Goal: Task Accomplishment & Management: Manage account settings

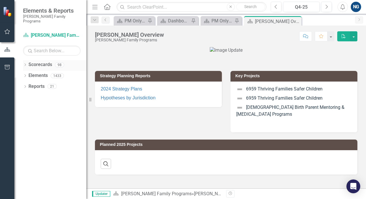
click at [25, 64] on icon "Dropdown" at bounding box center [25, 65] width 4 height 3
click at [29, 74] on icon "Dropdown" at bounding box center [28, 75] width 4 height 3
click at [29, 73] on div "Dropdown" at bounding box center [28, 75] width 4 height 5
click at [28, 74] on icon at bounding box center [28, 75] width 1 height 3
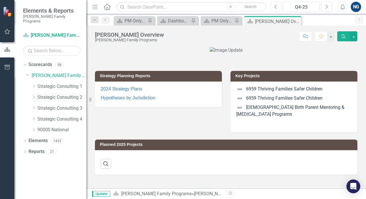
click at [63, 94] on link "Strategic Consulting 2" at bounding box center [61, 97] width 49 height 7
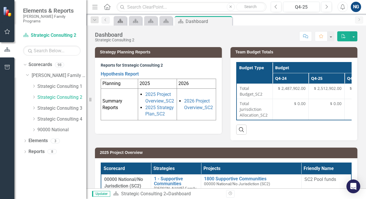
click at [121, 20] on icon "Scorecard" at bounding box center [120, 21] width 6 height 5
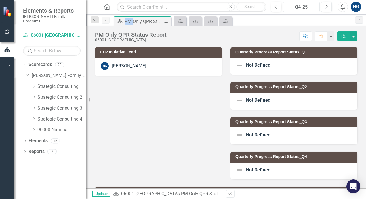
click at [306, 9] on div "Q4-25" at bounding box center [301, 7] width 33 height 7
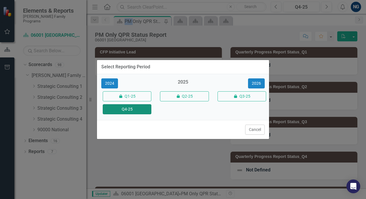
click at [135, 110] on button "Q4-25" at bounding box center [127, 109] width 49 height 10
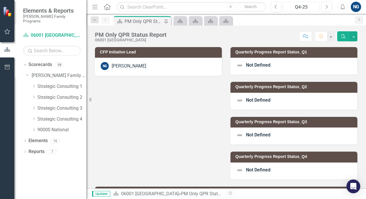
scroll to position [182, 0]
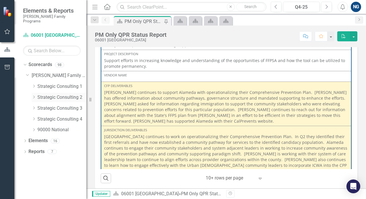
click at [33, 96] on icon "Dropdown" at bounding box center [34, 97] width 4 height 3
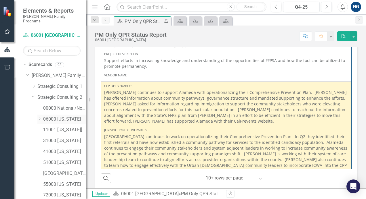
click at [40, 117] on icon "Dropdown" at bounding box center [39, 118] width 4 height 3
click at [60, 171] on link "06067 [GEOGRAPHIC_DATA]" at bounding box center [67, 174] width 37 height 7
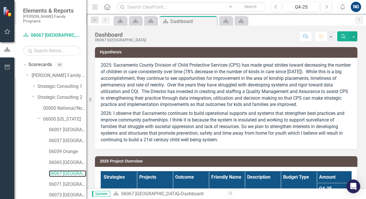
scroll to position [67, 0]
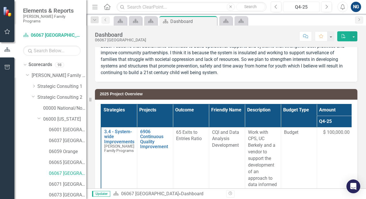
click at [308, 8] on div "Q4-25" at bounding box center [301, 7] width 33 height 7
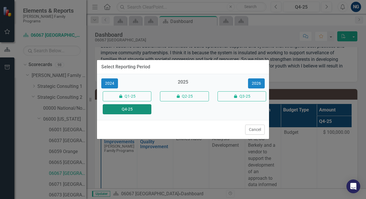
click at [142, 109] on button "Q4-25" at bounding box center [127, 109] width 49 height 10
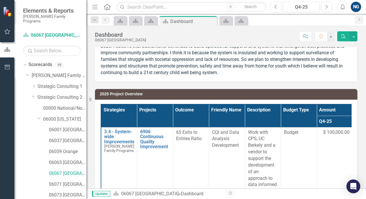
click at [142, 109] on th "Projects" at bounding box center [155, 115] width 36 height 23
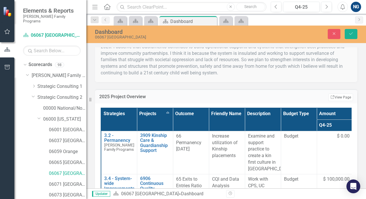
click at [87, 63] on div "Resize" at bounding box center [88, 99] width 5 height 199
drag, startPoint x: 87, startPoint y: 63, endPoint x: 80, endPoint y: 64, distance: 6.9
click at [80, 64] on div "Elements & Reports [PERSON_NAME] Family Programs Scorecard 06067 [GEOGRAPHIC_DA…" at bounding box center [43, 99] width 86 height 199
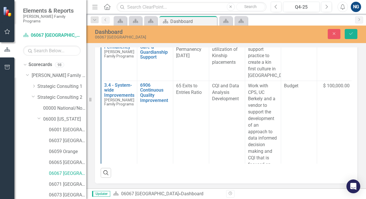
scroll to position [106, 0]
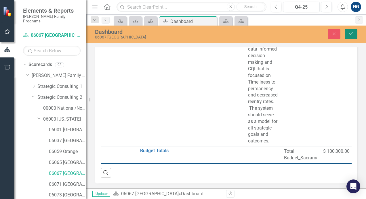
click at [352, 36] on icon "Save" at bounding box center [350, 34] width 5 height 4
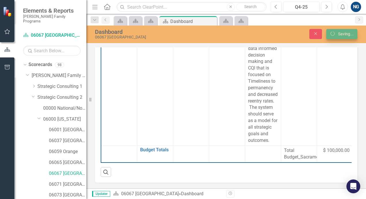
scroll to position [0, 0]
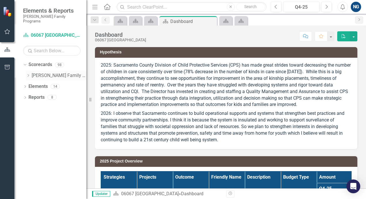
click at [27, 74] on icon "Dropdown" at bounding box center [28, 75] width 4 height 3
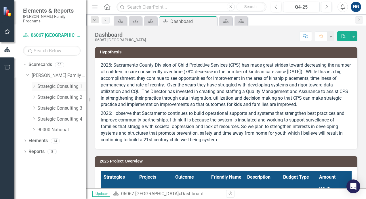
click at [33, 85] on icon "Dropdown" at bounding box center [34, 86] width 4 height 3
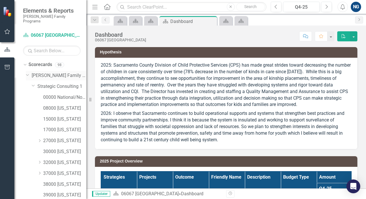
click at [29, 73] on div "Dropdown" at bounding box center [27, 75] width 5 height 4
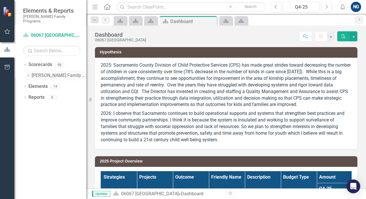
click at [26, 74] on icon "Dropdown" at bounding box center [28, 75] width 4 height 3
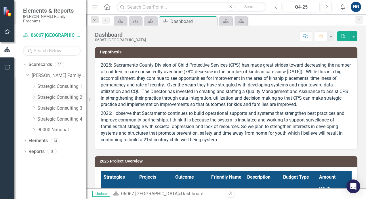
click at [34, 96] on icon "Dropdown" at bounding box center [34, 97] width 4 height 3
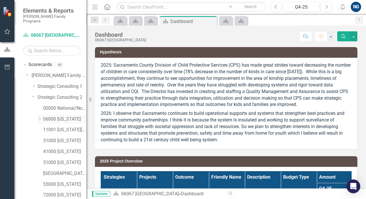
click at [41, 117] on icon "Dropdown" at bounding box center [39, 118] width 4 height 3
click at [66, 127] on link "06001 [GEOGRAPHIC_DATA]" at bounding box center [67, 130] width 37 height 7
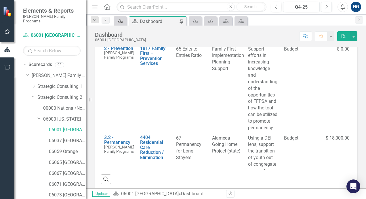
click at [119, 22] on icon at bounding box center [120, 21] width 5 height 4
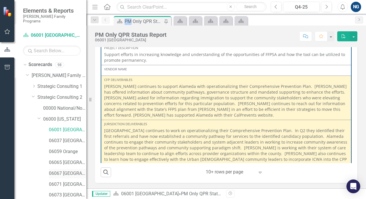
click at [67, 171] on link "06067 [GEOGRAPHIC_DATA]" at bounding box center [67, 174] width 37 height 7
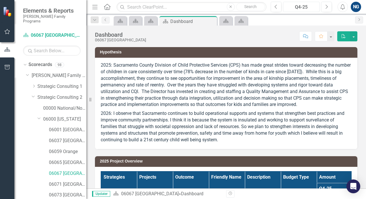
click at [310, 9] on div "Q4-25" at bounding box center [301, 7] width 33 height 7
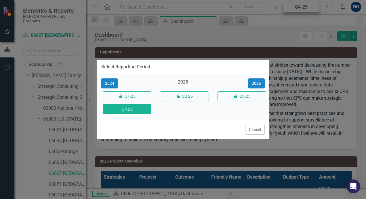
click at [310, 9] on div "Select Reporting Period 2024 2025 2026 icon.lock Q1-25 icon.lock Q2-25 icon.loc…" at bounding box center [183, 99] width 366 height 199
click at [127, 110] on button "Q4-25" at bounding box center [127, 109] width 49 height 10
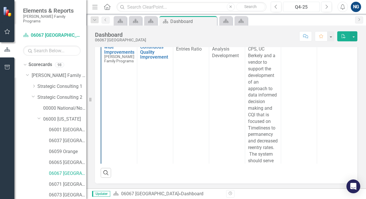
click at [303, 8] on div "Q4-25" at bounding box center [301, 7] width 33 height 7
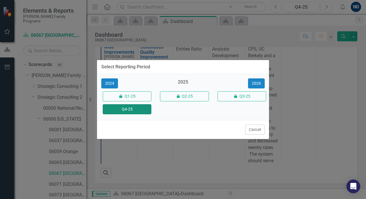
click at [135, 109] on button "Q4-25" at bounding box center [127, 109] width 49 height 10
click at [135, 109] on td "3.4 - System-wide Improvements [PERSON_NAME] Family Programs Link Open Element" at bounding box center [119, 115] width 36 height 155
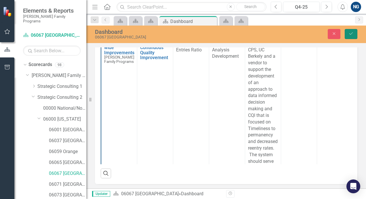
click at [352, 35] on icon "Save" at bounding box center [350, 34] width 5 height 4
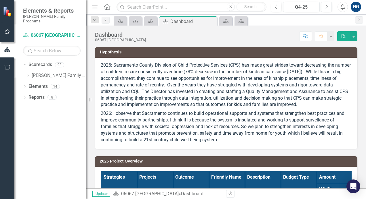
scroll to position [157, 0]
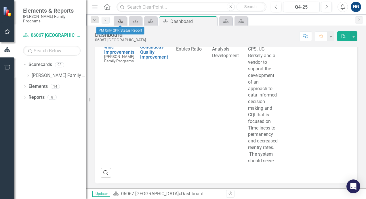
click at [121, 21] on icon "Scorecard" at bounding box center [120, 21] width 6 height 5
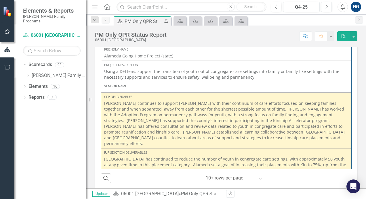
scroll to position [364, 0]
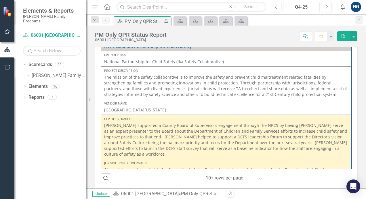
click at [306, 9] on div "Q4-25" at bounding box center [301, 7] width 33 height 7
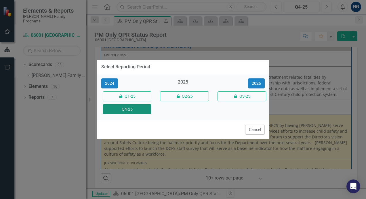
click at [127, 111] on button "Q4-25" at bounding box center [127, 109] width 49 height 10
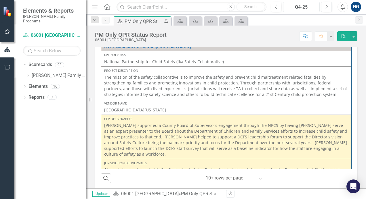
scroll to position [412, 0]
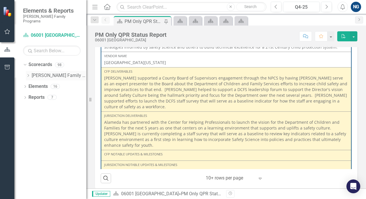
click at [28, 74] on icon "Dropdown" at bounding box center [28, 75] width 4 height 3
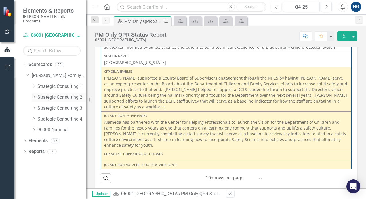
click at [33, 96] on icon "Dropdown" at bounding box center [34, 97] width 4 height 3
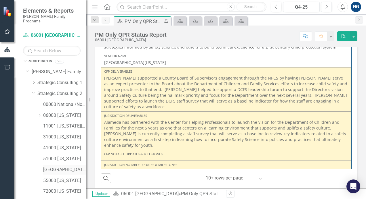
scroll to position [0, 0]
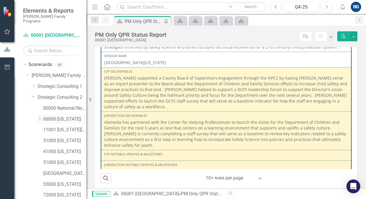
click at [41, 117] on icon "Dropdown" at bounding box center [39, 118] width 4 height 3
click at [68, 171] on link "06067 [GEOGRAPHIC_DATA]" at bounding box center [67, 174] width 37 height 7
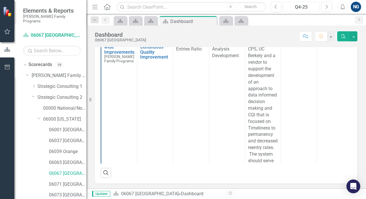
click at [316, 7] on div "Q4-25" at bounding box center [301, 7] width 33 height 7
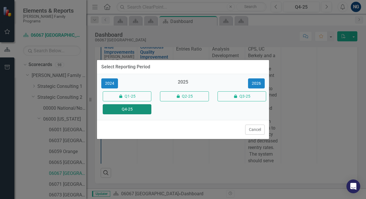
click at [137, 111] on button "Q4-25" at bounding box center [127, 109] width 49 height 10
click at [137, 111] on td "3.4 - System-wide Improvements [PERSON_NAME] Family Programs Link Open Element" at bounding box center [119, 115] width 36 height 155
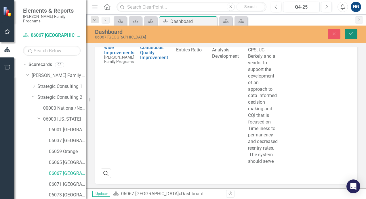
click at [348, 38] on button "Save" at bounding box center [351, 34] width 13 height 10
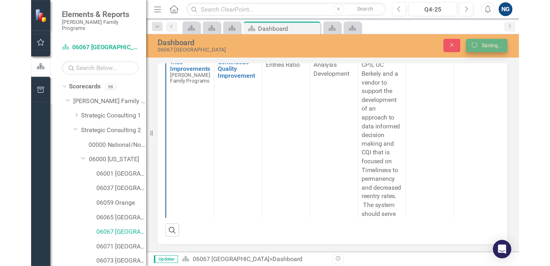
scroll to position [0, 0]
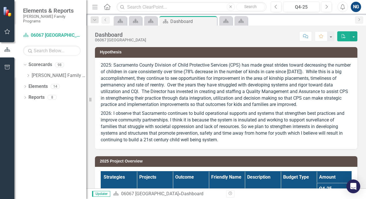
click at [366, 1] on div "Menu Home Search Close Search Previous Q4-25 Next Alerts NG User Edit Profile D…" at bounding box center [226, 7] width 280 height 14
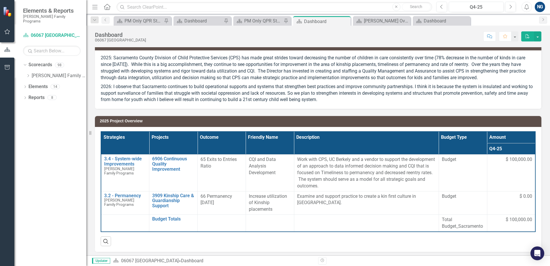
scroll to position [10, 0]
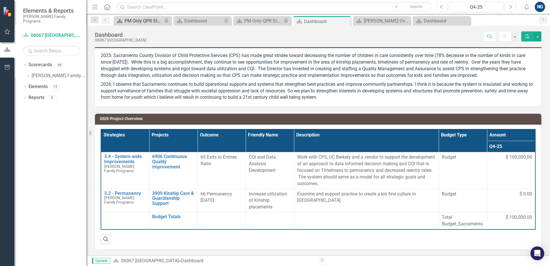
click at [152, 22] on div "PM Only QPR Status Report" at bounding box center [144, 20] width 38 height 7
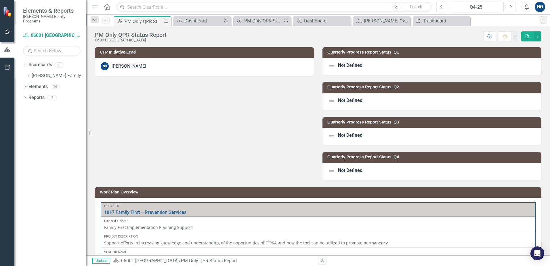
scroll to position [172, 0]
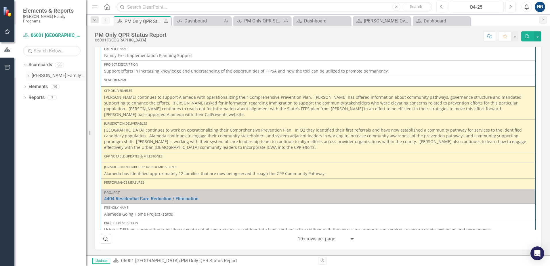
click at [26, 74] on icon "Dropdown" at bounding box center [28, 75] width 4 height 3
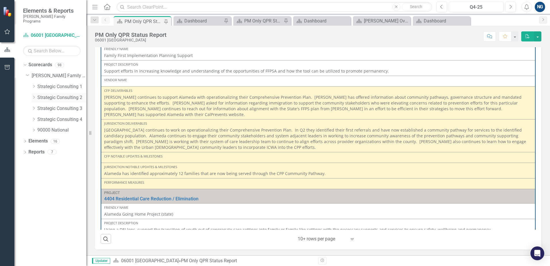
click at [33, 96] on icon "Dropdown" at bounding box center [34, 97] width 4 height 3
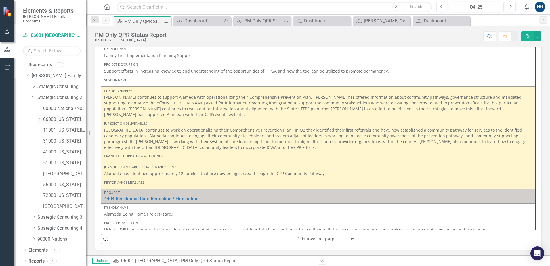
click at [40, 117] on icon "Dropdown" at bounding box center [39, 118] width 4 height 3
click at [60, 171] on link "06067 [GEOGRAPHIC_DATA]" at bounding box center [67, 174] width 37 height 7
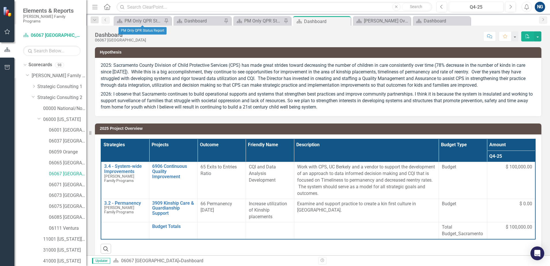
click at [139, 17] on div "Scorecard PM Only QPR Status Report Pin" at bounding box center [143, 20] width 58 height 9
click at [141, 21] on div "PM Only QPR Status Report" at bounding box center [144, 20] width 38 height 7
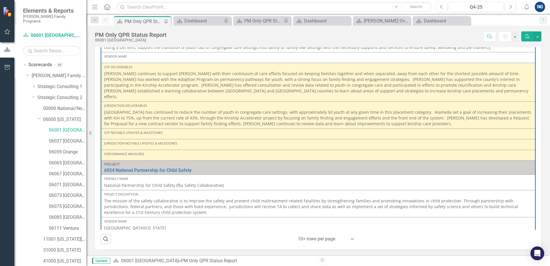
scroll to position [260, 0]
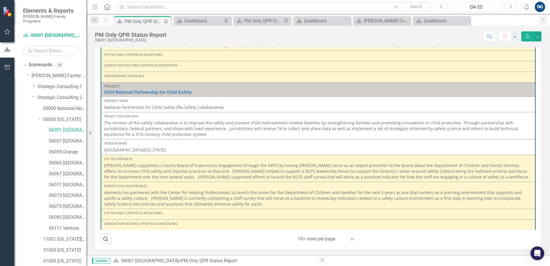
click at [56, 171] on link "06067 [GEOGRAPHIC_DATA]" at bounding box center [67, 174] width 37 height 7
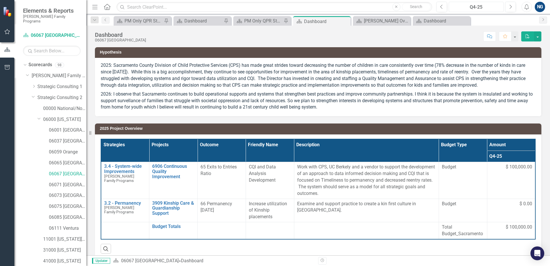
click at [366, 7] on div "Q4-25" at bounding box center [476, 7] width 51 height 7
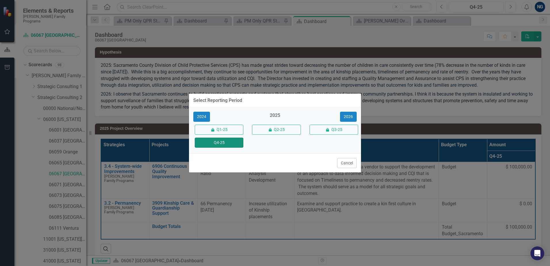
click at [215, 142] on button "Q4-25" at bounding box center [219, 143] width 49 height 10
click at [215, 142] on th "Outcome" at bounding box center [222, 150] width 48 height 23
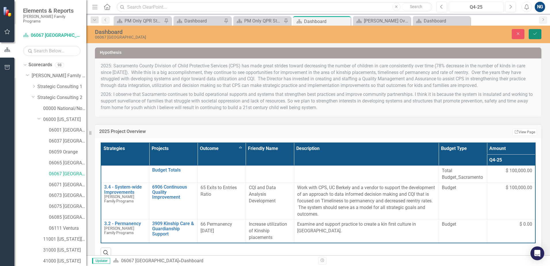
click at [366, 35] on icon "Save" at bounding box center [535, 34] width 5 height 4
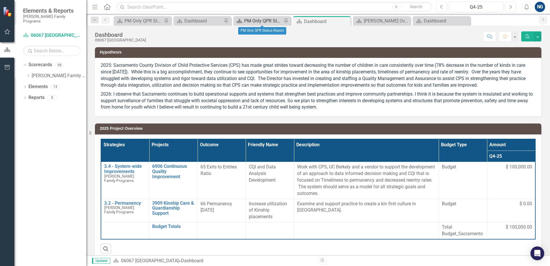
click at [250, 22] on div "PM Only QPR Status Report" at bounding box center [263, 20] width 38 height 7
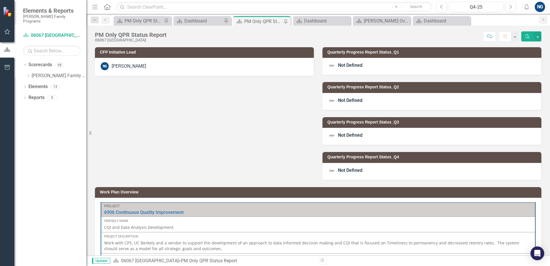
scroll to position [172, 0]
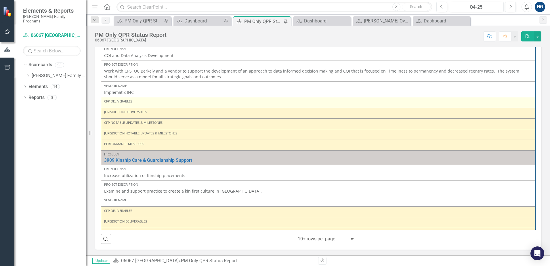
click at [138, 103] on div "CFP Deliverables" at bounding box center [318, 101] width 428 height 5
click at [149, 104] on div "CFP Deliverables" at bounding box center [318, 102] width 428 height 7
click at [148, 104] on div "CFP Deliverables" at bounding box center [318, 102] width 428 height 7
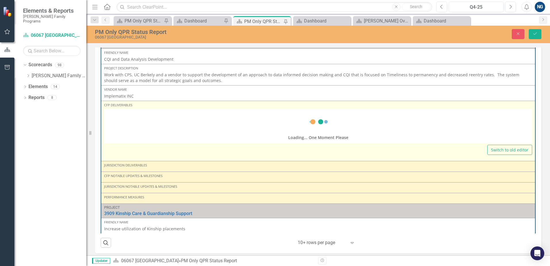
scroll to position [175, 0]
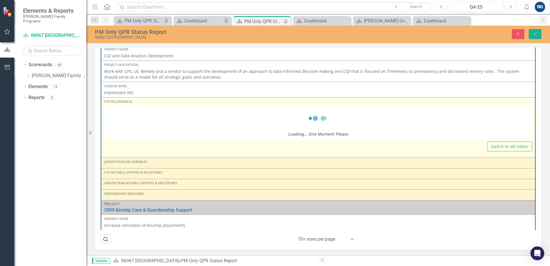
click at [148, 104] on div "CFP Deliverables" at bounding box center [318, 101] width 428 height 5
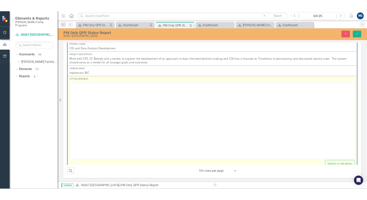
scroll to position [0, 0]
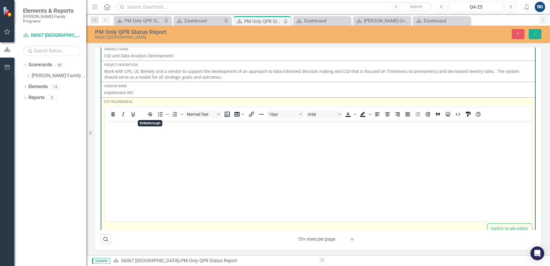
click at [147, 128] on p "Rich Text Area. Press ALT-0 for help." at bounding box center [318, 125] width 424 height 7
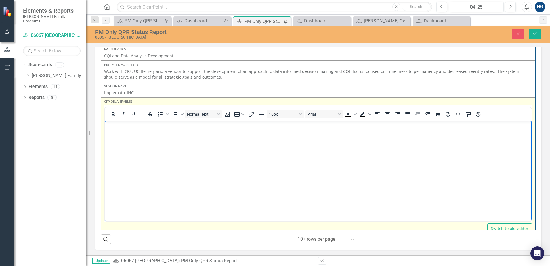
click at [147, 132] on body "Rich Text Area. Press ALT-0 for help." at bounding box center [318, 164] width 427 height 86
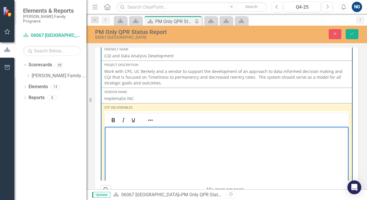
scroll to position [175, 0]
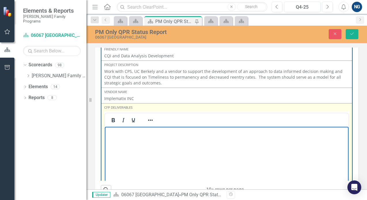
click at [122, 130] on p "Rich Text Area. Press ALT-0 for help." at bounding box center [226, 131] width 241 height 7
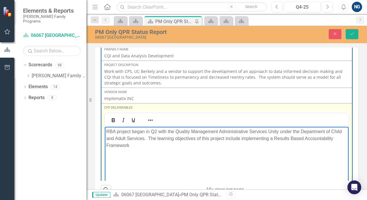
click at [117, 131] on p "RBA project began in Q2 with the Quality Management Administrative Services Uni…" at bounding box center [226, 138] width 241 height 21
click at [190, 138] on p "The CQI enhancement project began in Q2 with the Quality Management Administrat…" at bounding box center [226, 138] width 241 height 21
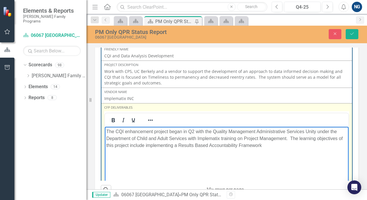
click at [291, 156] on body "The CQI enhancement project began in Q2 with the Quality Management Administrat…" at bounding box center [226, 170] width 243 height 86
click at [289, 138] on p "The CQI enhancement project began in Q2 with the Quality Management Administrat…" at bounding box center [226, 138] width 241 height 21
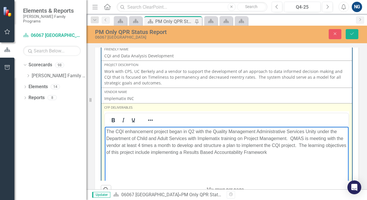
click at [244, 179] on body "The CQI enhancement project began in Q2 with the Quality Management Administrat…" at bounding box center [226, 170] width 243 height 86
click at [288, 152] on p "The CQI enhancement project began in Q2 with the Quality Management Administrat…" at bounding box center [226, 142] width 241 height 28
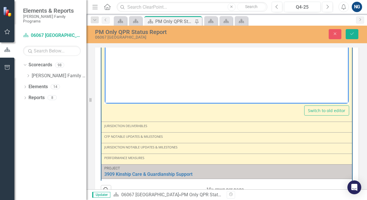
scroll to position [124, 0]
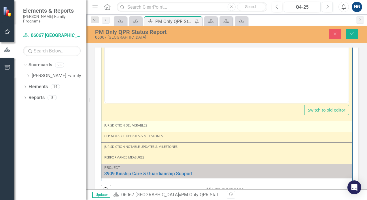
click at [159, 129] on td "Jurisdiction Deliverables" at bounding box center [226, 126] width 251 height 11
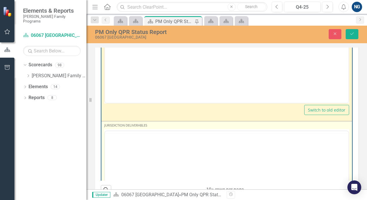
click at [159, 129] on div at bounding box center [226, 187] width 245 height 117
click at [142, 159] on body "Rich Text Area. Press ALT-0 for help." at bounding box center [226, 187] width 243 height 86
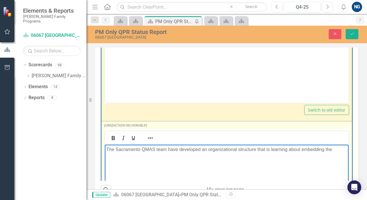
click at [332, 149] on p "The Sacramento QMAS team have developed an organizational structure that is lea…" at bounding box center [226, 149] width 241 height 7
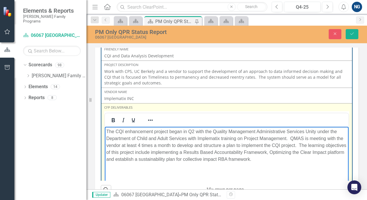
click at [147, 139] on p "The CQI enhancement project began in Q2 with the Quality Management Administrat…" at bounding box center [226, 145] width 241 height 35
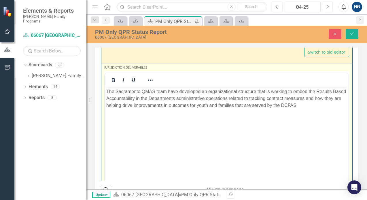
click at [317, 104] on p "The Sacramento QMAS team have developed an organizational structure that is wor…" at bounding box center [226, 98] width 241 height 21
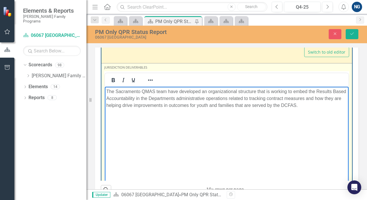
click at [327, 108] on p "The Sacramento QMAS team have developed an organizational structure that is wor…" at bounding box center [226, 98] width 241 height 21
click at [150, 131] on body "The Sacramento QMAS team have developed an organizational structure that is wor…" at bounding box center [226, 130] width 243 height 86
click at [312, 106] on p "The Sacramento QMAS team have developed an organizational structure that is wor…" at bounding box center [226, 98] width 241 height 21
click at [285, 104] on p "The Sacramento QMAS team have developed an organizational structure that is wor…" at bounding box center [226, 98] width 241 height 21
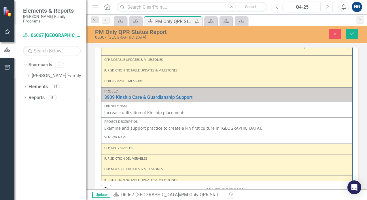
scroll to position [347, 0]
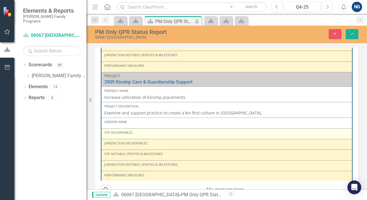
click at [129, 133] on div "CFP Deliverables" at bounding box center [226, 132] width 245 height 5
click at [151, 134] on div "CFP Deliverables" at bounding box center [226, 133] width 245 height 7
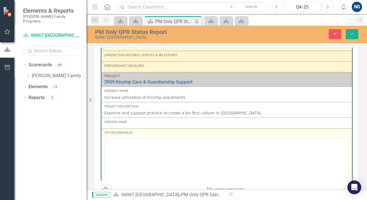
scroll to position [0, 0]
click at [144, 165] on body "Rich Text Area. Press ALT-0 for help." at bounding box center [226, 194] width 243 height 86
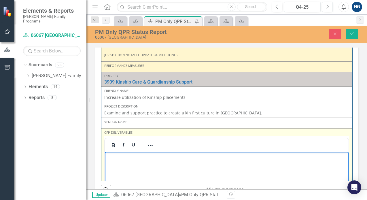
click at [134, 159] on p "Rich Text Area. Press ALT-0 for help." at bounding box center [226, 156] width 241 height 7
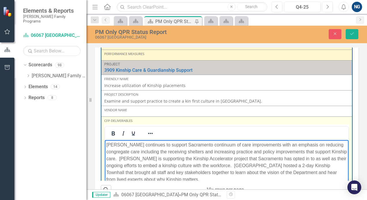
scroll to position [478, 0]
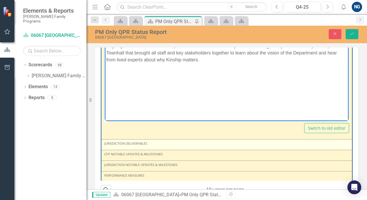
click at [153, 144] on div "Jurisdiction Deliverables" at bounding box center [226, 144] width 245 height 7
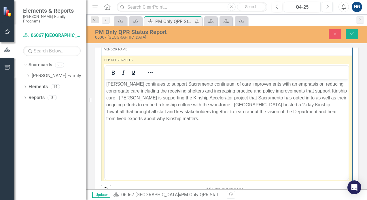
scroll to position [417, 0]
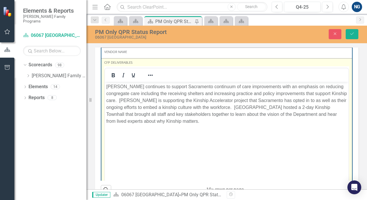
click at [182, 122] on p "[PERSON_NAME] continues to support Sacramento continuum of care improvements wi…" at bounding box center [226, 103] width 241 height 41
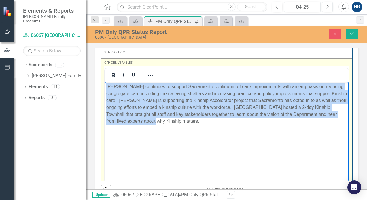
copy p "[PERSON_NAME] continues to support Sacramento continuum of care improvements wi…"
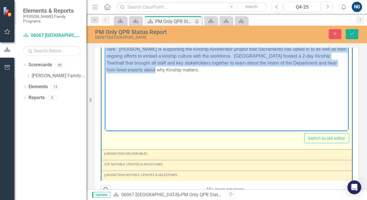
scroll to position [478, 0]
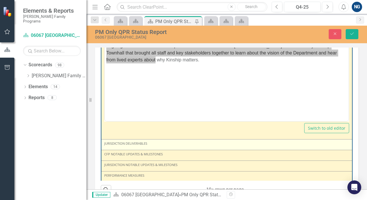
click at [159, 146] on div "Jurisdiction Deliverables" at bounding box center [226, 144] width 245 height 7
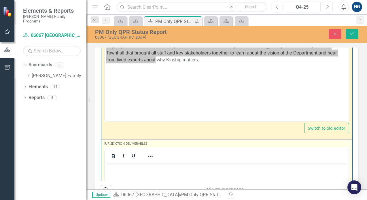
scroll to position [0, 0]
drag, startPoint x: 264, startPoint y: 308, endPoint x: 155, endPoint y: 169, distance: 175.7
click at [155, 169] on p "Rich Text Area. Press ALT-0 for help." at bounding box center [226, 167] width 241 height 7
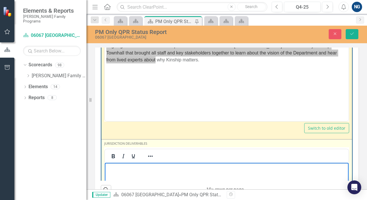
click at [155, 169] on p "Rich Text Area. Press ALT-0 for help." at bounding box center [226, 167] width 241 height 7
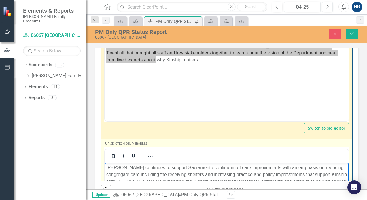
scroll to position [610, 0]
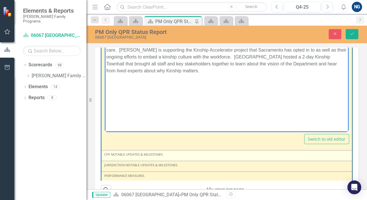
click at [154, 157] on div "CFP Notable Updates & Milestones" at bounding box center [226, 155] width 245 height 7
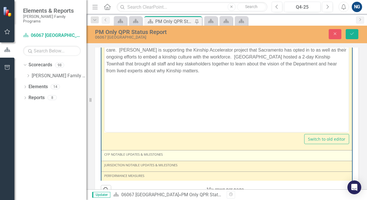
click at [154, 157] on div "CFP Notable Updates & Milestones" at bounding box center [226, 155] width 245 height 7
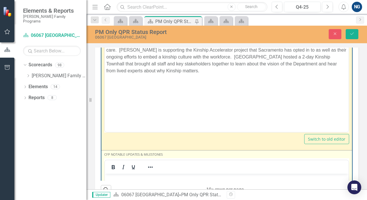
scroll to position [0, 0]
click at [149, 180] on p "Rich Text Area. Press ALT-0 for help." at bounding box center [226, 178] width 241 height 7
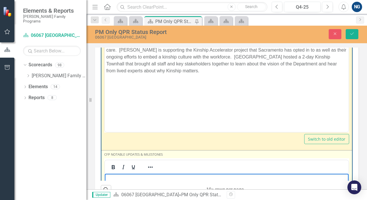
click at [149, 180] on p "Rich Text Area. Press ALT-0 for help." at bounding box center [226, 178] width 241 height 7
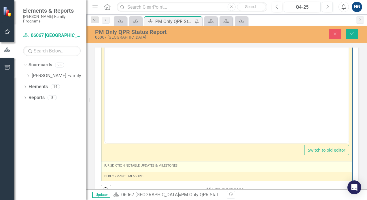
click at [152, 163] on div "Jurisdiction Notable Updates & Milestones" at bounding box center [226, 165] width 245 height 5
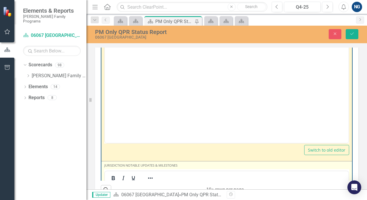
scroll to position [872, 0]
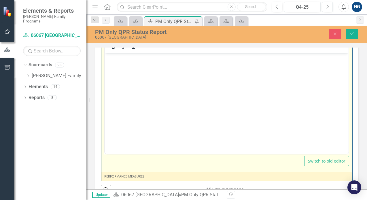
click at [178, 87] on body "Rich Text Area. Press ALT-0 for help." at bounding box center [226, 96] width 243 height 86
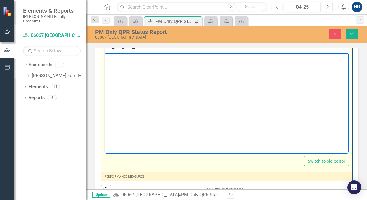
click at [150, 71] on body "Rich Text Area. Press ALT-0 for help." at bounding box center [226, 96] width 243 height 86
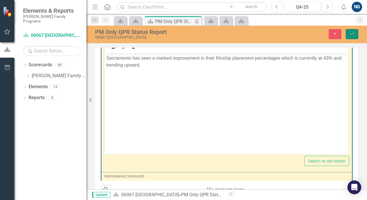
click at [352, 35] on icon "Save" at bounding box center [351, 34] width 5 height 4
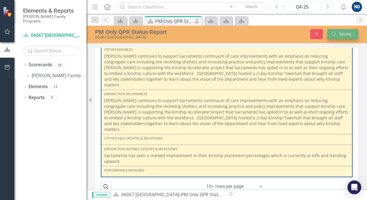
scroll to position [0, 0]
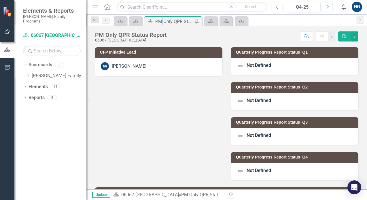
click at [109, 127] on div "CFP Initiative Lead NG [PERSON_NAME] Quarterly Progress Report Status_Q1 Not De…" at bounding box center [227, 110] width 272 height 140
drag, startPoint x: 8, startPoint y: 138, endPoint x: 4, endPoint y: 157, distance: 19.9
click at [4, 157] on div at bounding box center [7, 138] width 14 height 123
